Goal: Navigation & Orientation: Find specific page/section

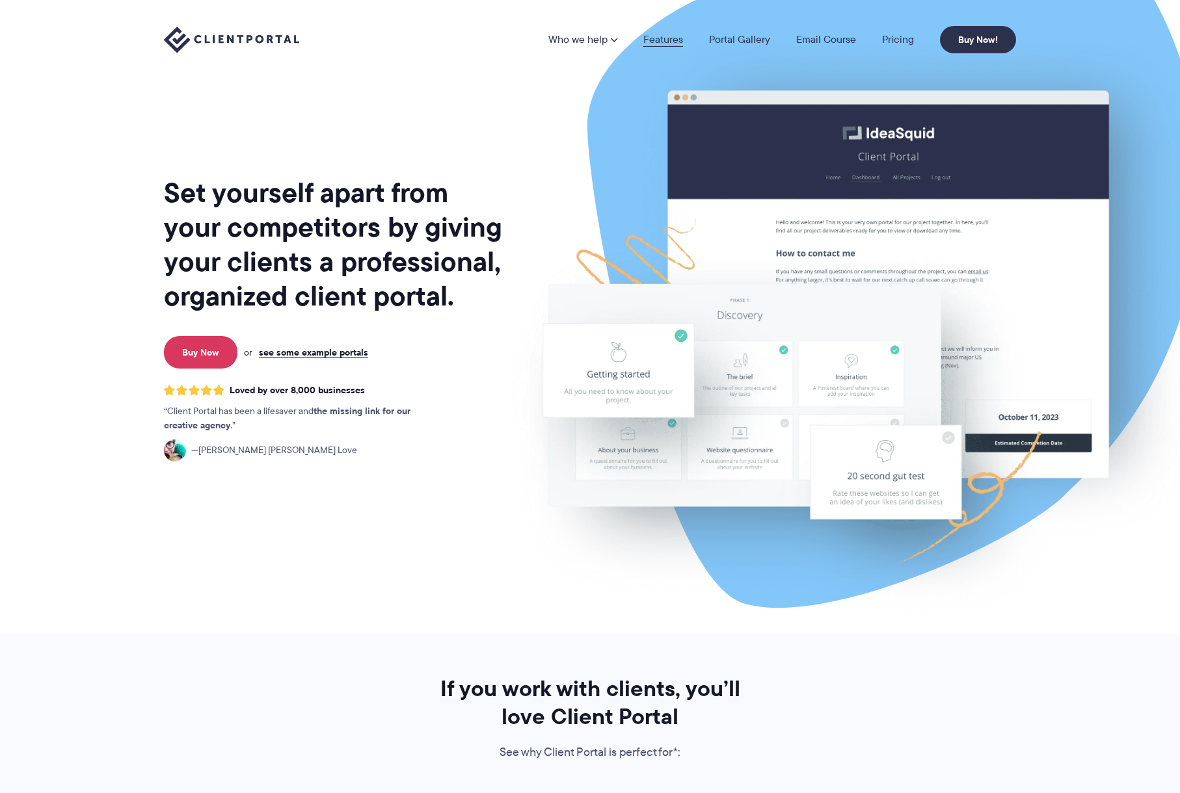
click at [677, 37] on link "Features" at bounding box center [663, 39] width 40 height 10
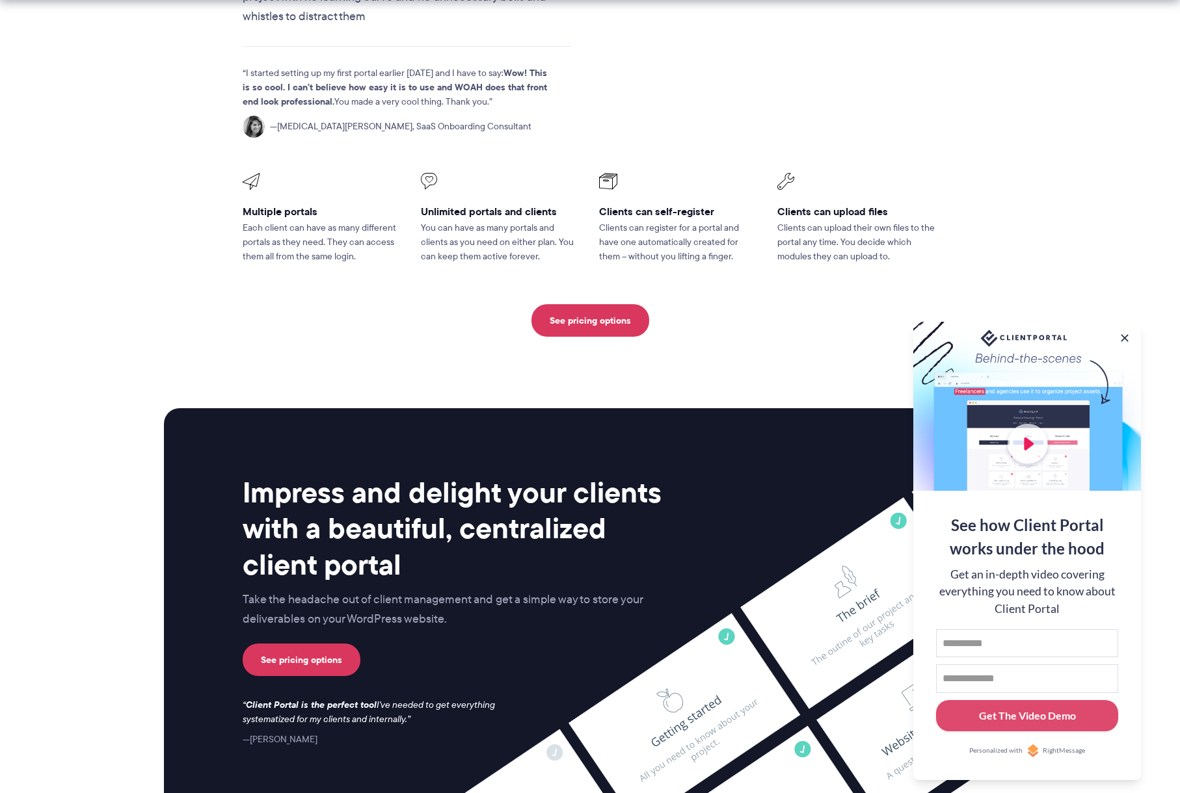
scroll to position [3066, 0]
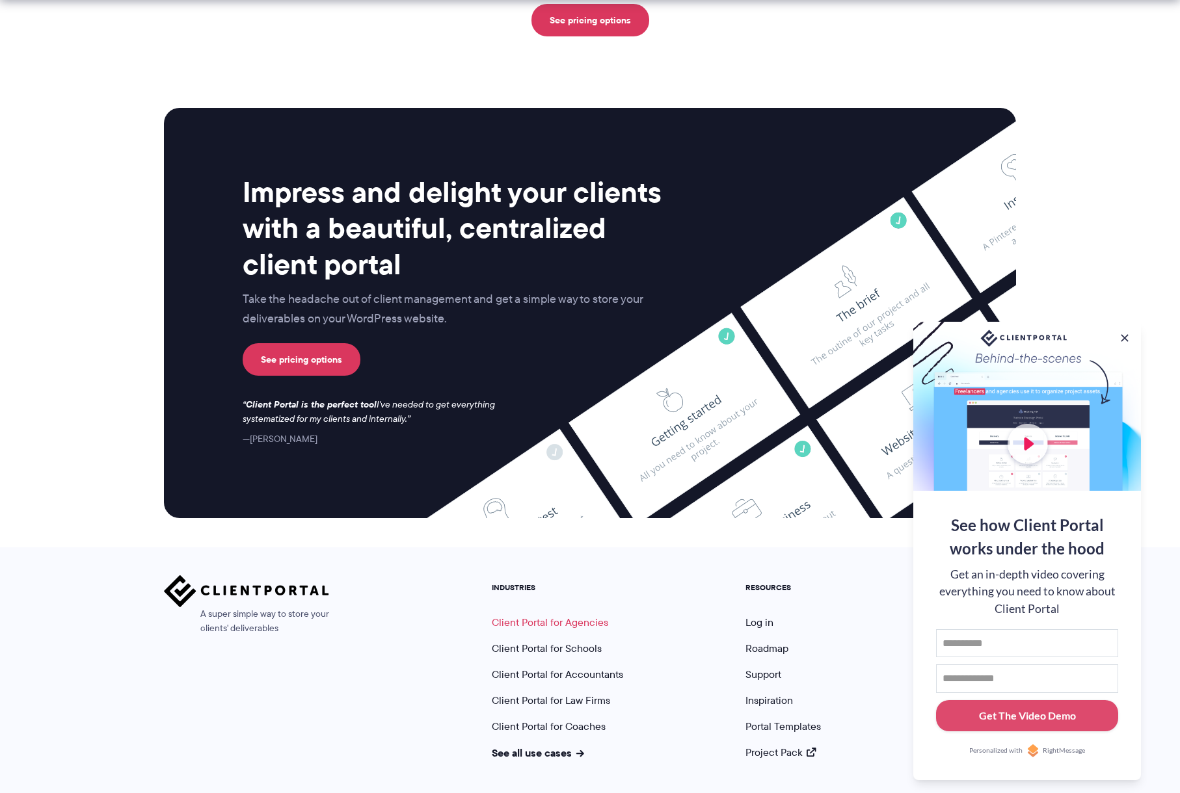
click at [524, 615] on link "Client Portal for Agencies" at bounding box center [550, 622] width 116 height 15
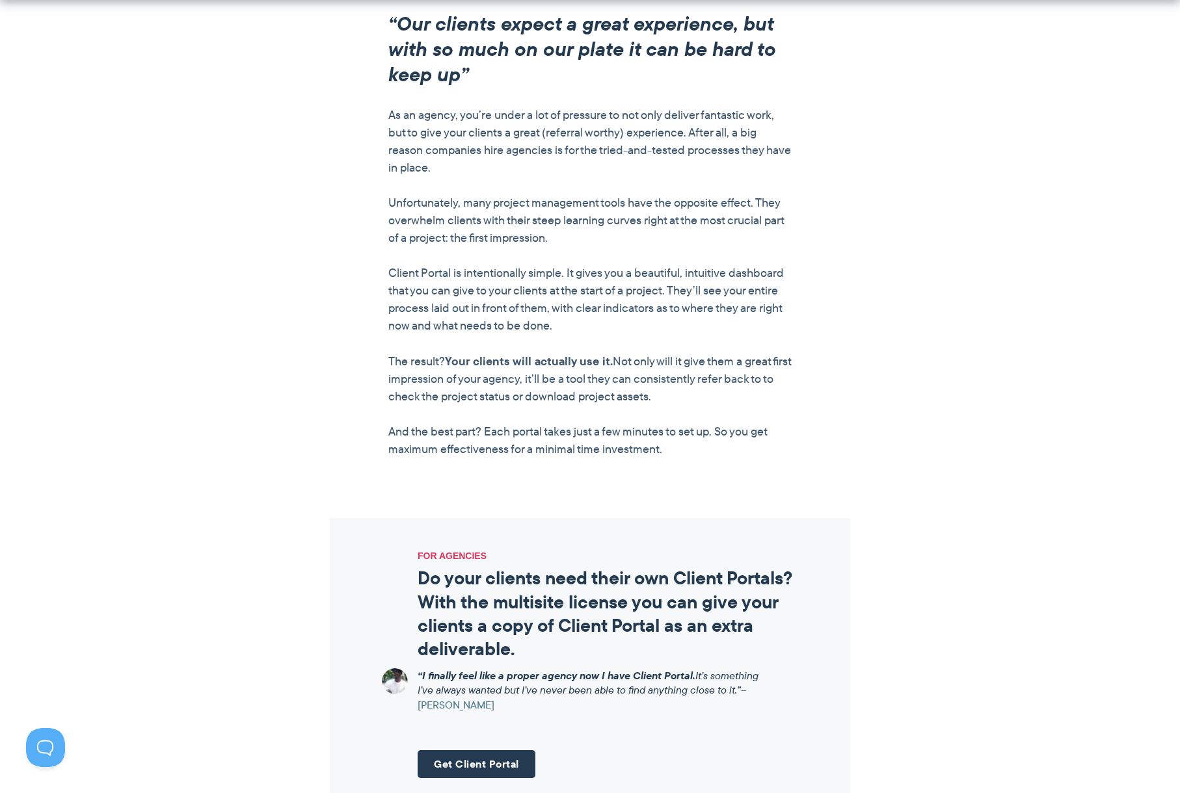
scroll to position [767, 0]
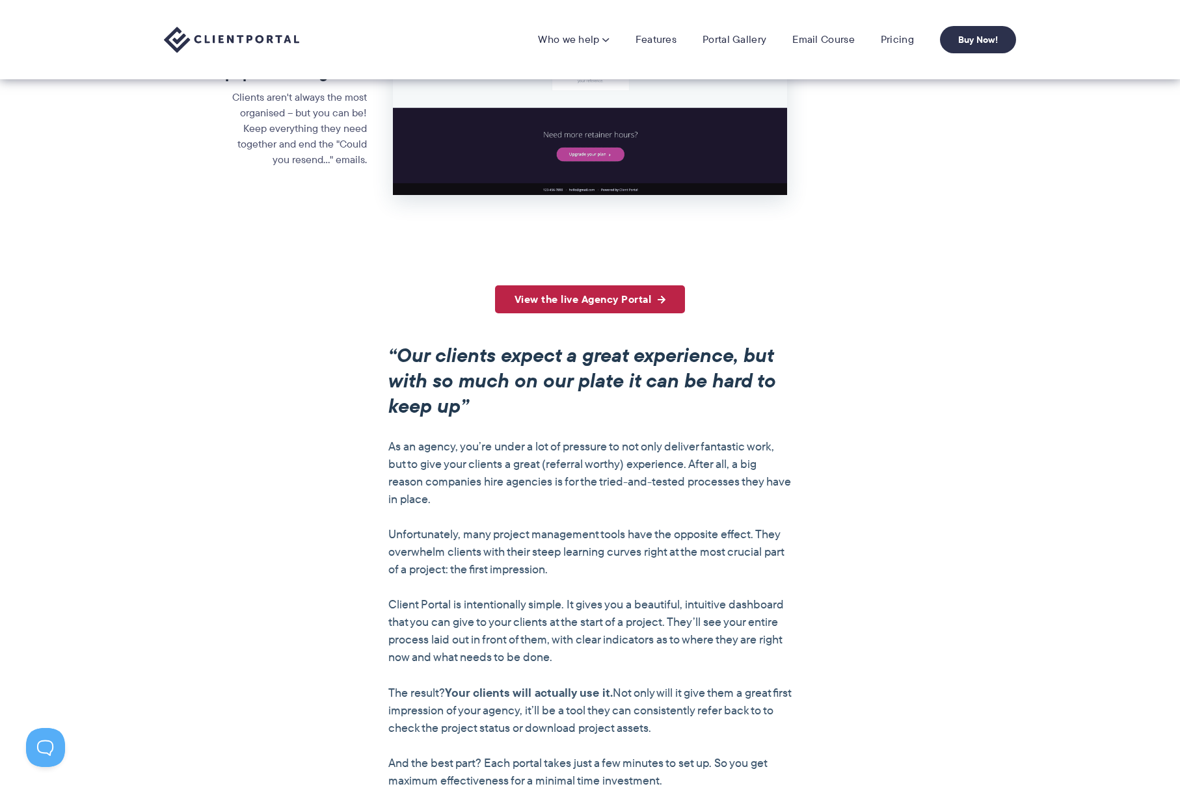
click at [577, 296] on link "View the live Agency Portal" at bounding box center [590, 299] width 191 height 28
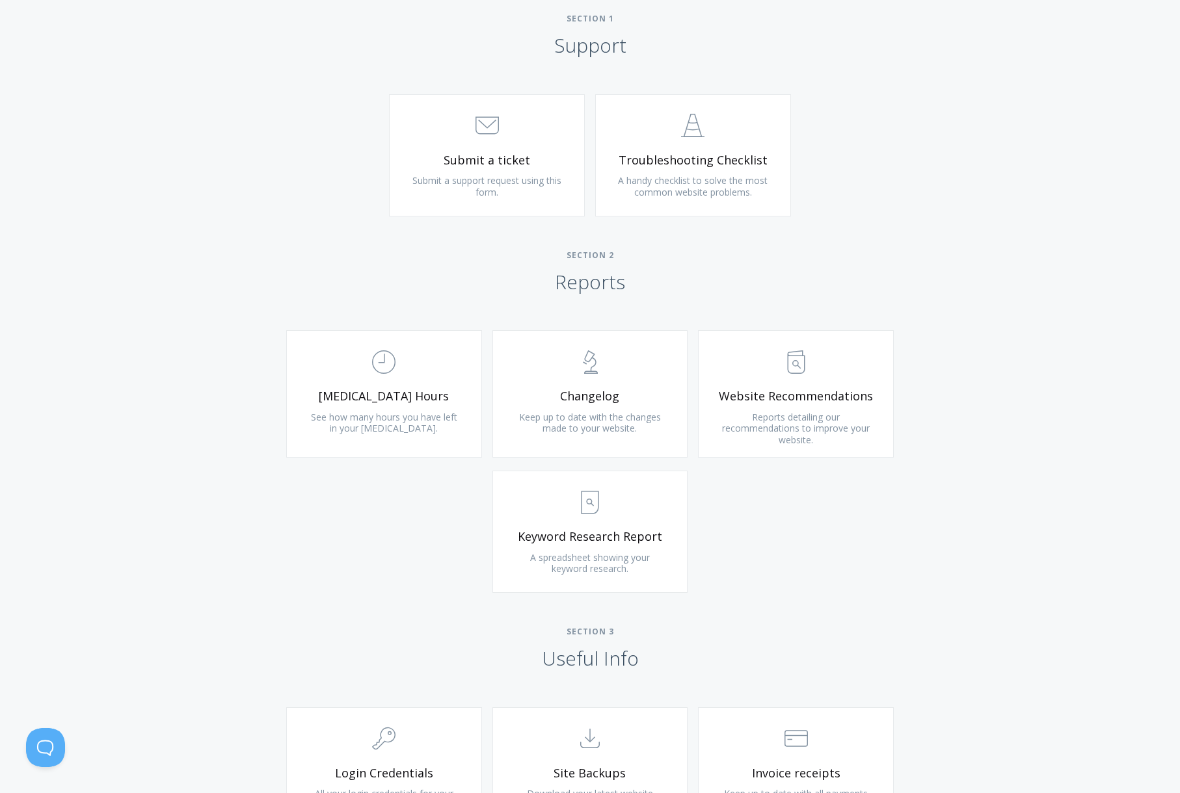
scroll to position [427, 0]
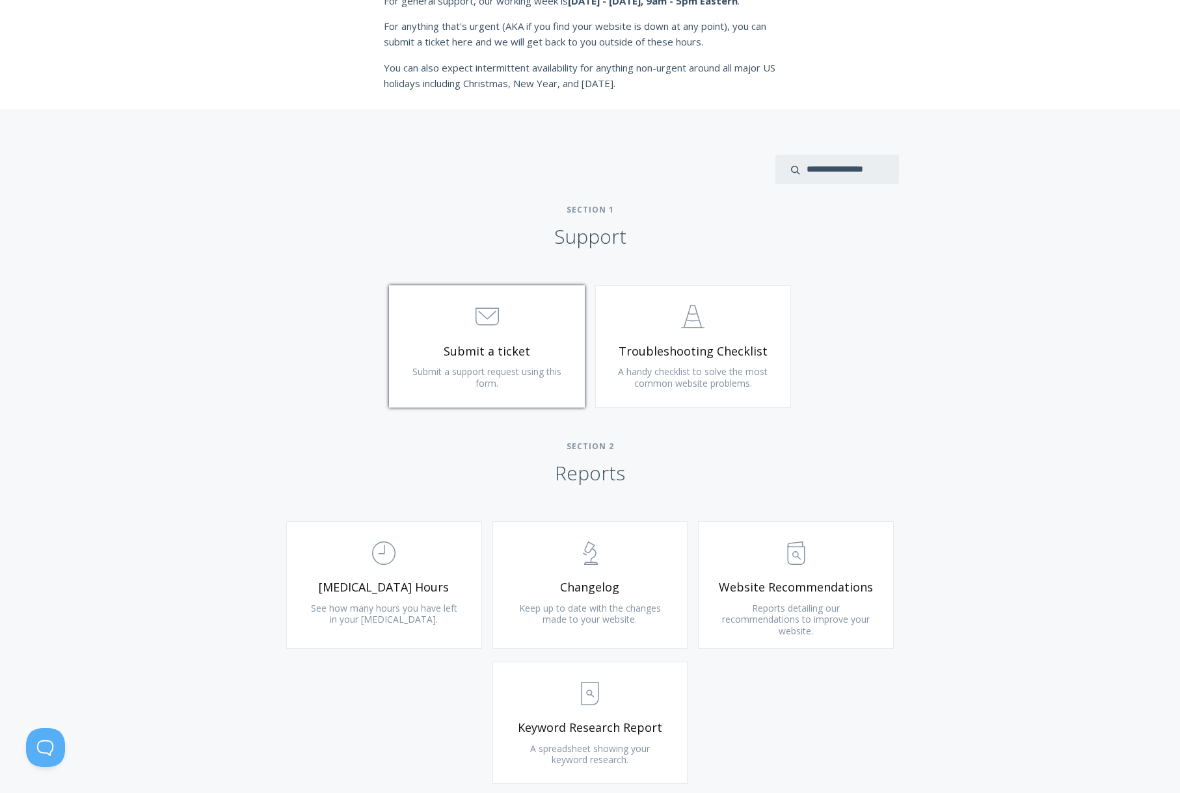
click at [516, 344] on span "Submit a ticket" at bounding box center [486, 351] width 155 height 15
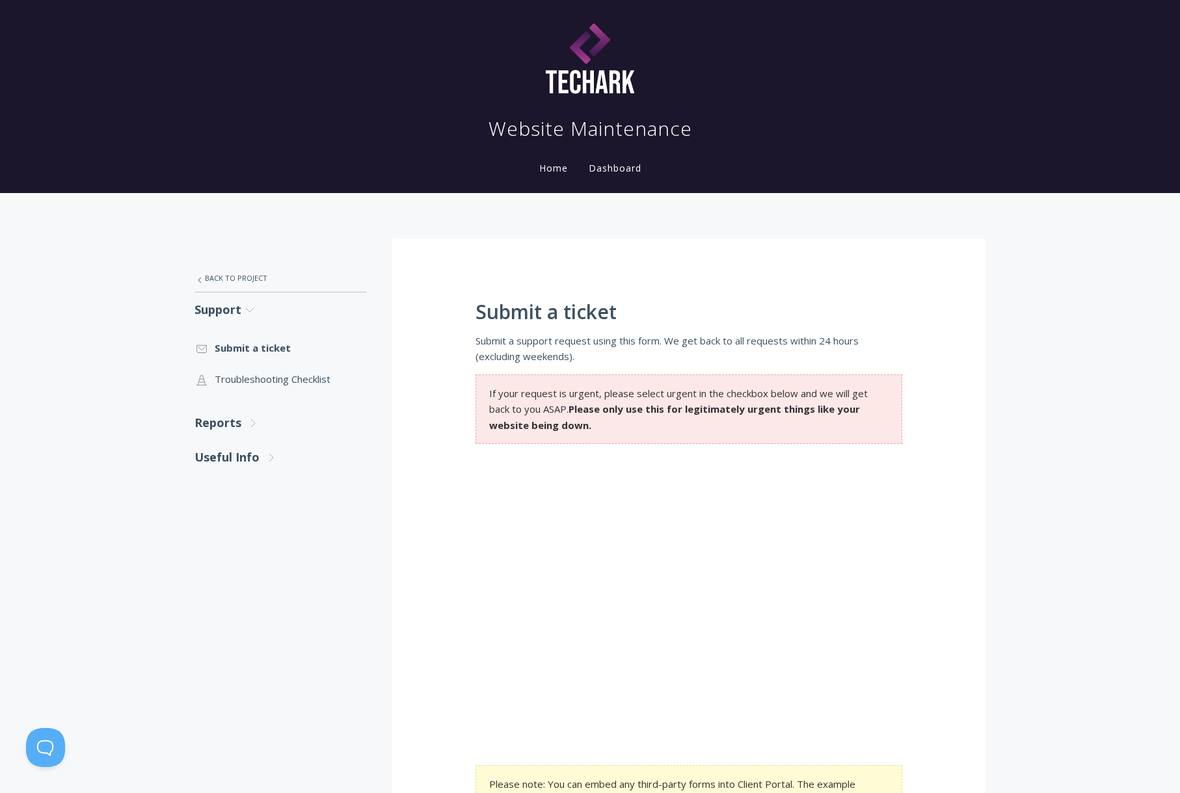
scroll to position [191, 0]
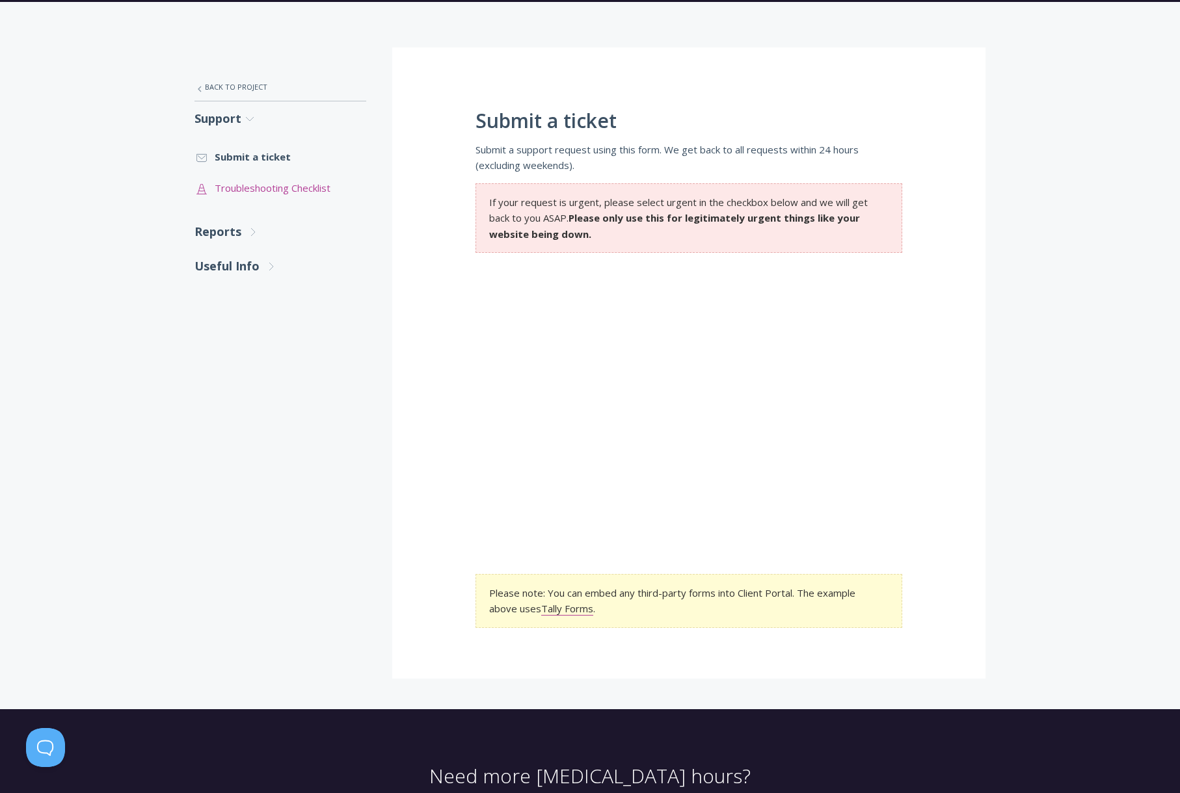
click at [274, 191] on link ".st0{fill:none;stroke:#000000;stroke-width:2;stroke-miterlimit:10;} Untitled-24…" at bounding box center [280, 187] width 172 height 31
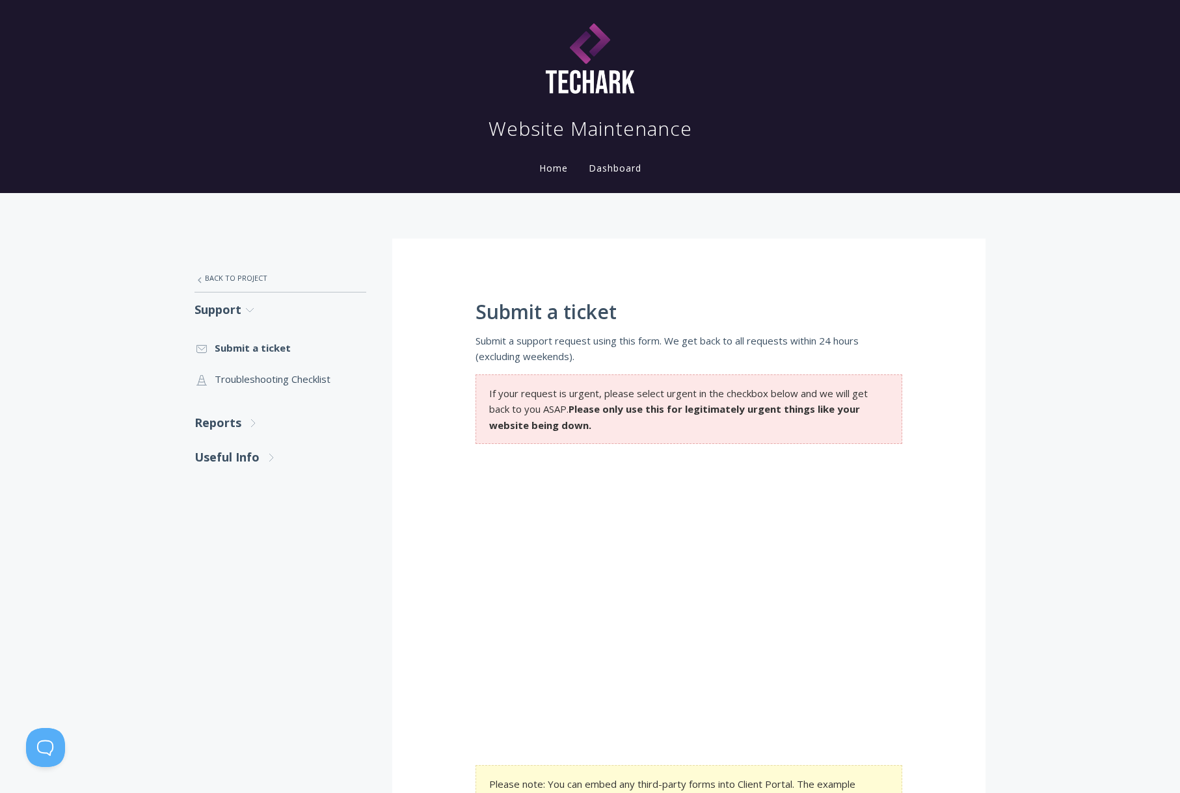
click at [549, 168] on link "Home" at bounding box center [554, 168] width 34 height 12
